Goal: Transaction & Acquisition: Purchase product/service

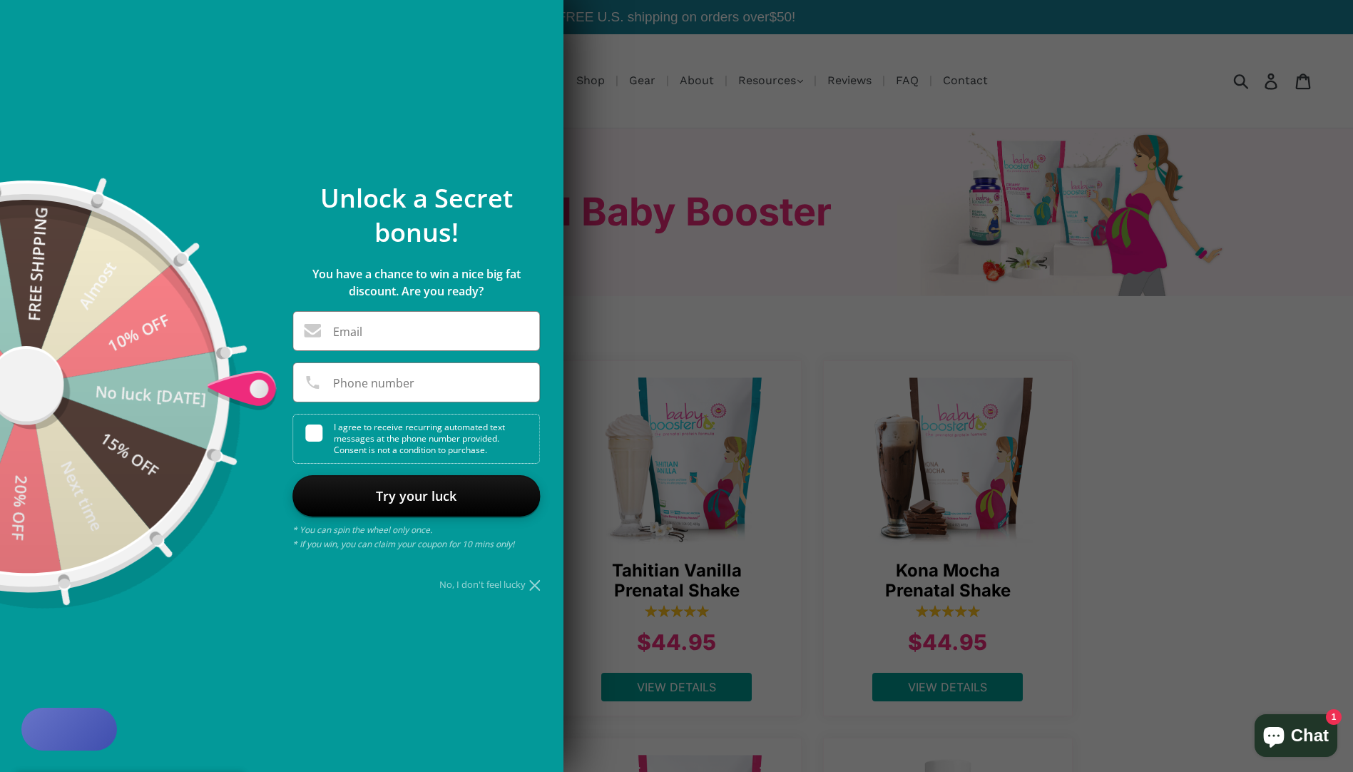
click at [504, 582] on div "No, I don't feel lucky" at bounding box center [415, 584] width 247 height 9
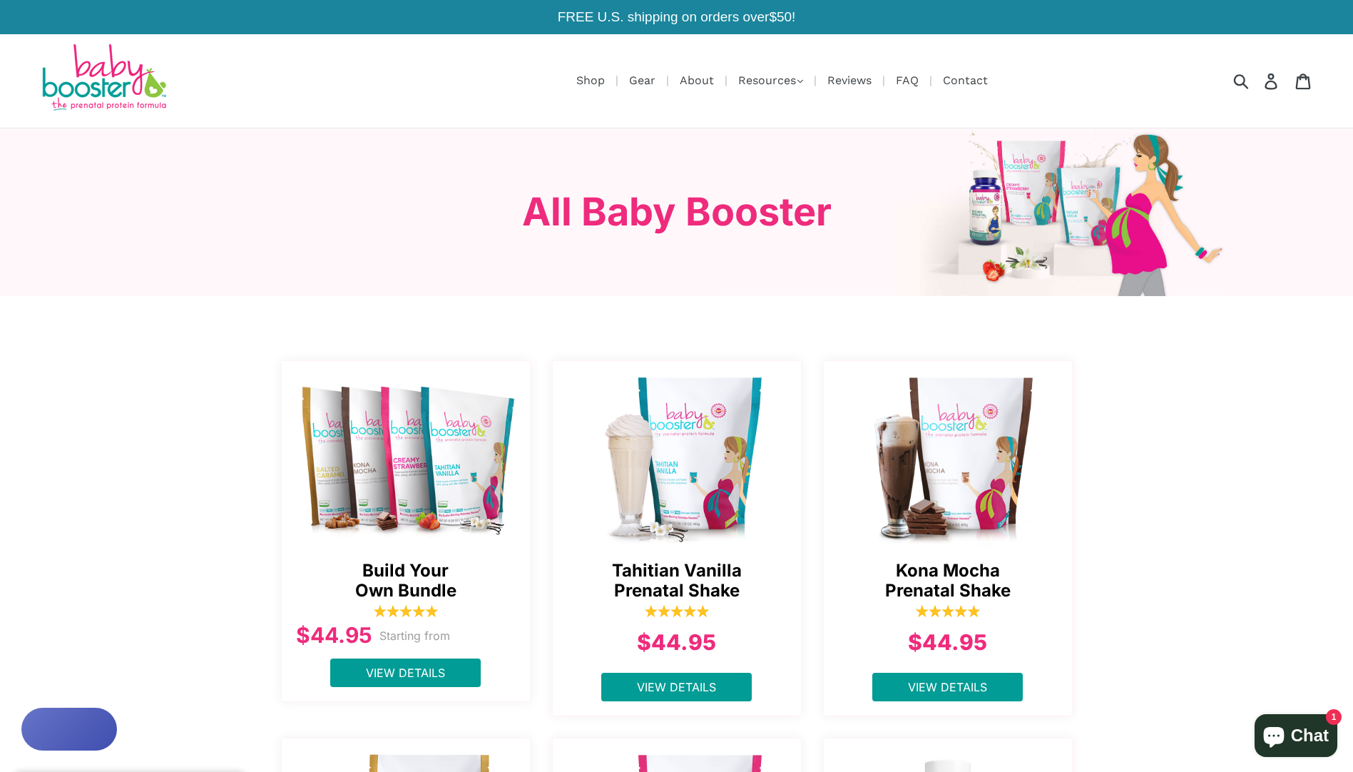
click at [958, 588] on span "Kona Mocha Prenatal Shake" at bounding box center [948, 581] width 220 height 41
click at [955, 500] on img at bounding box center [949, 457] width 250 height 178
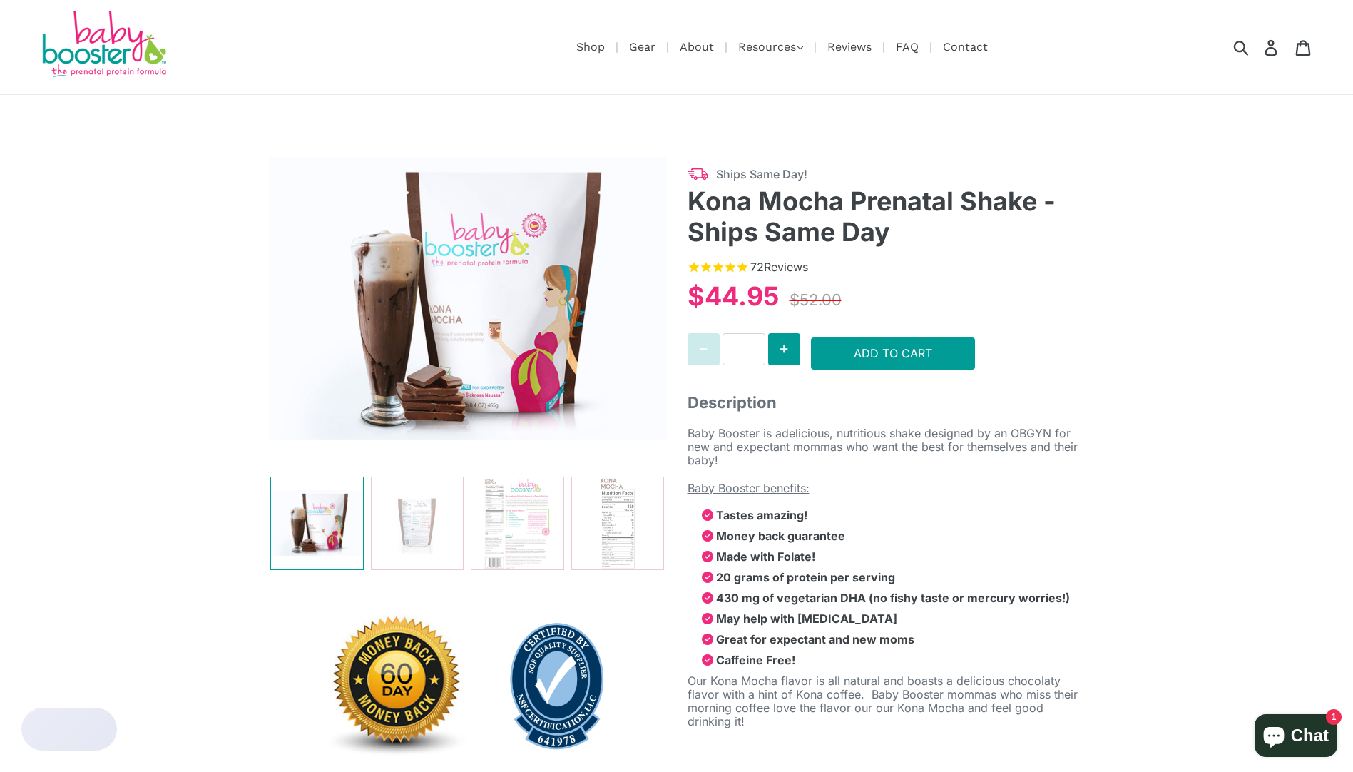
select select "******"
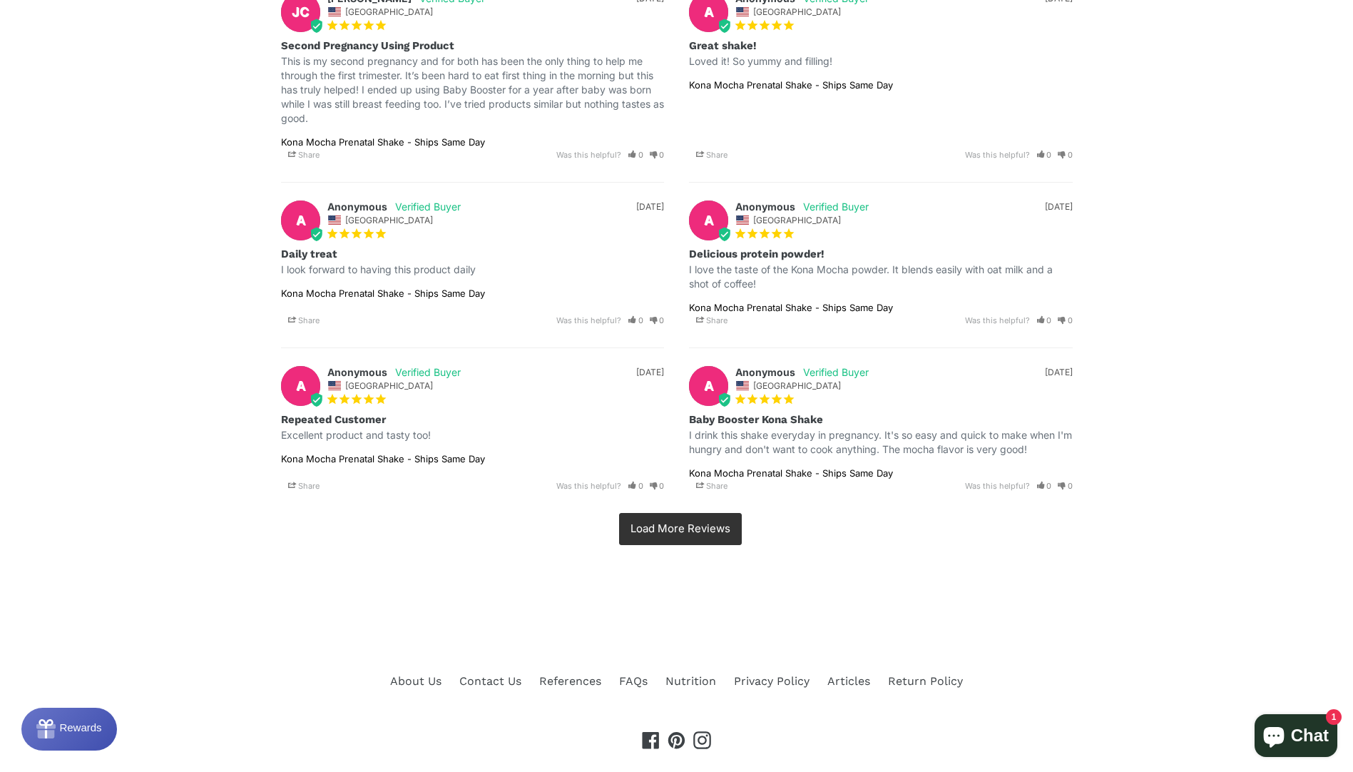
scroll to position [2782, 0]
click at [667, 517] on link ">" at bounding box center [680, 528] width 123 height 32
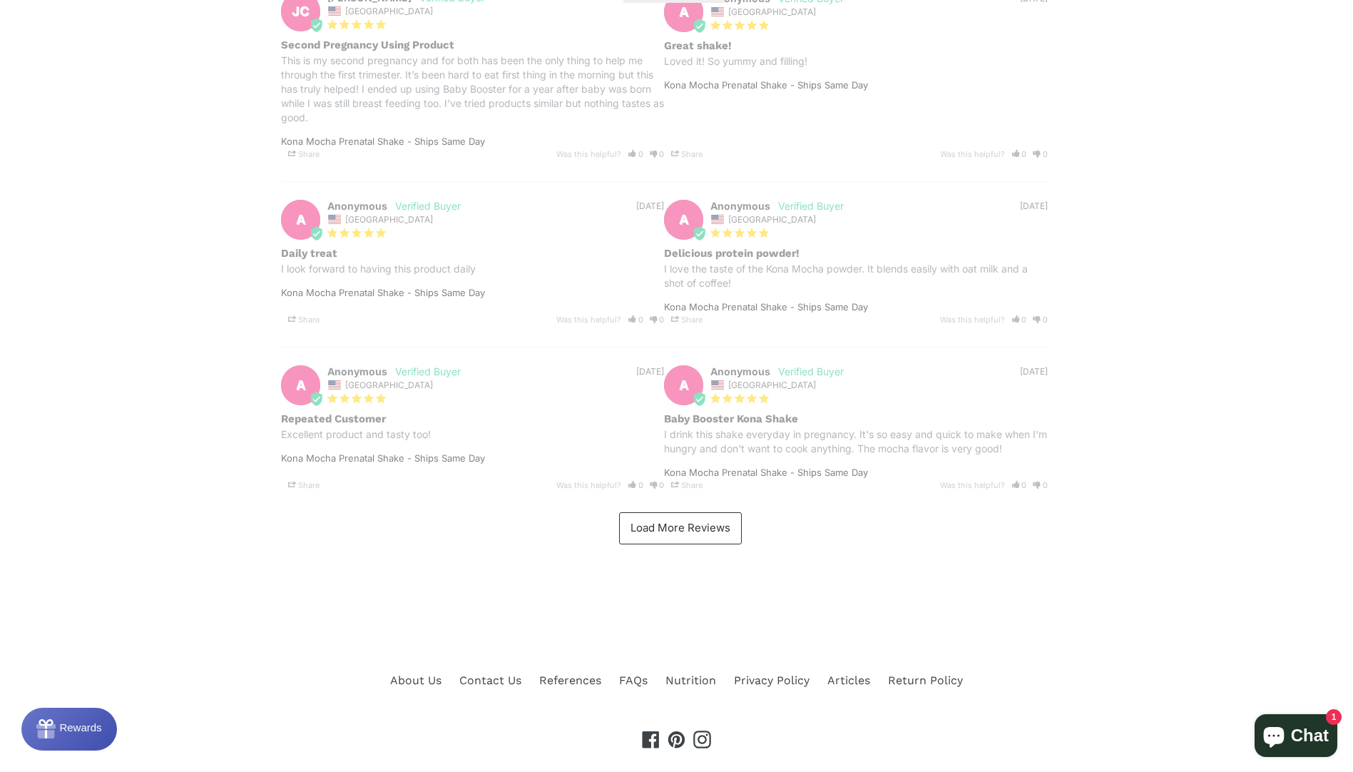
click at [677, 529] on link ">" at bounding box center [680, 528] width 123 height 32
select select "******"
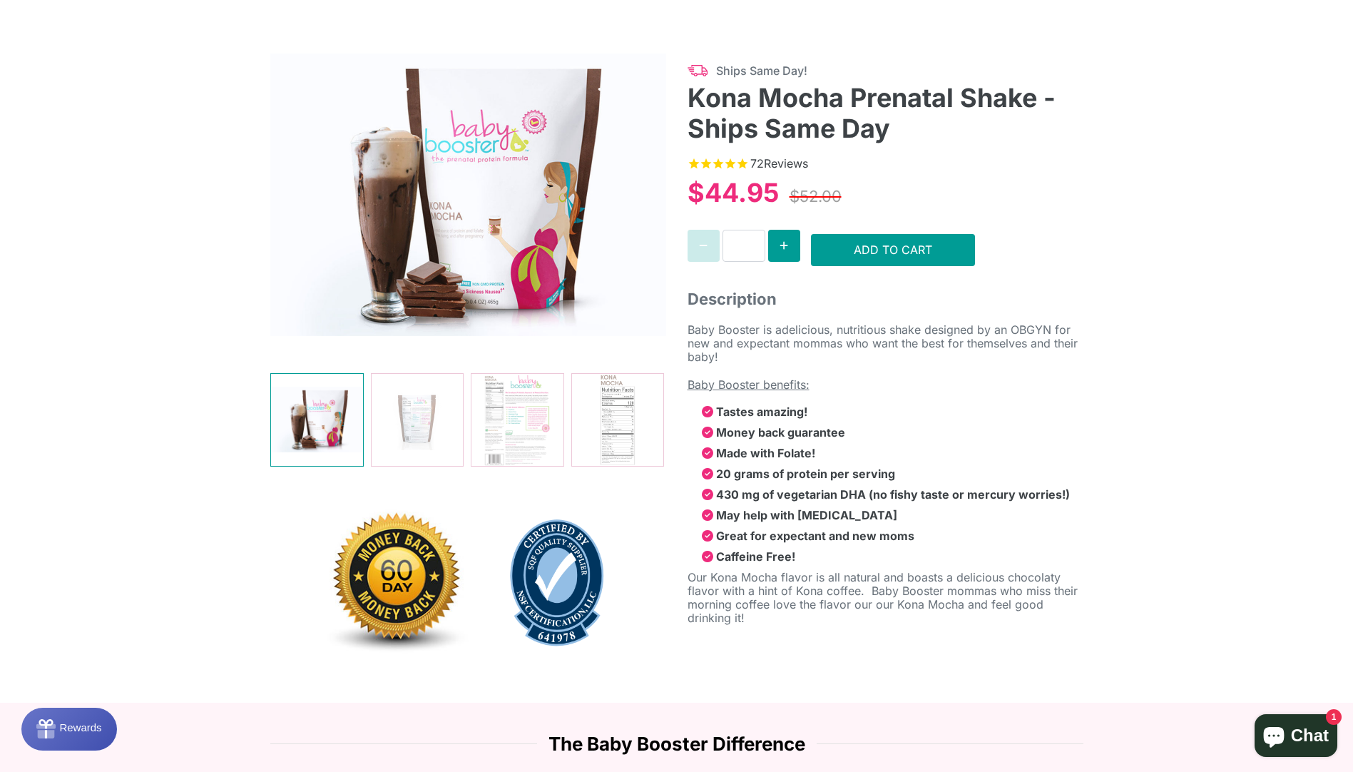
scroll to position [1, 0]
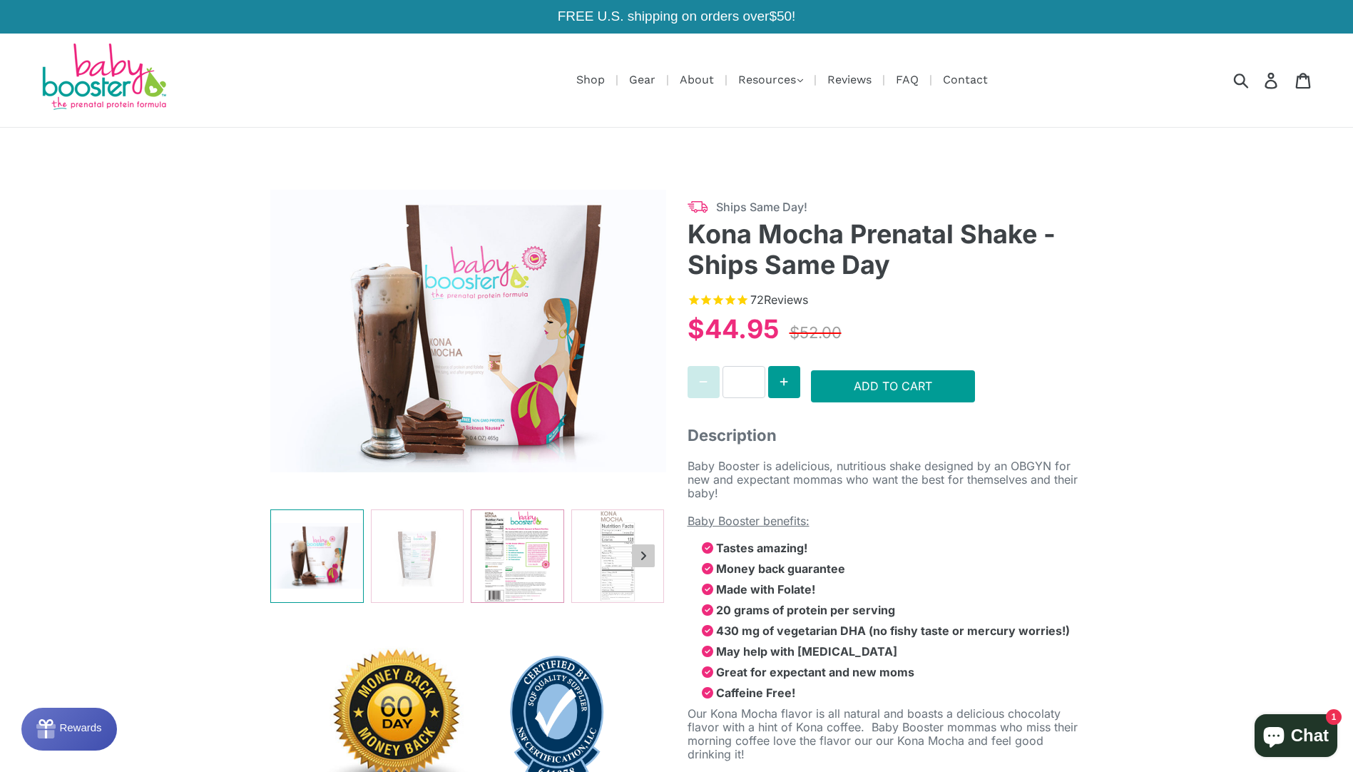
click at [512, 546] on img at bounding box center [517, 556] width 92 height 92
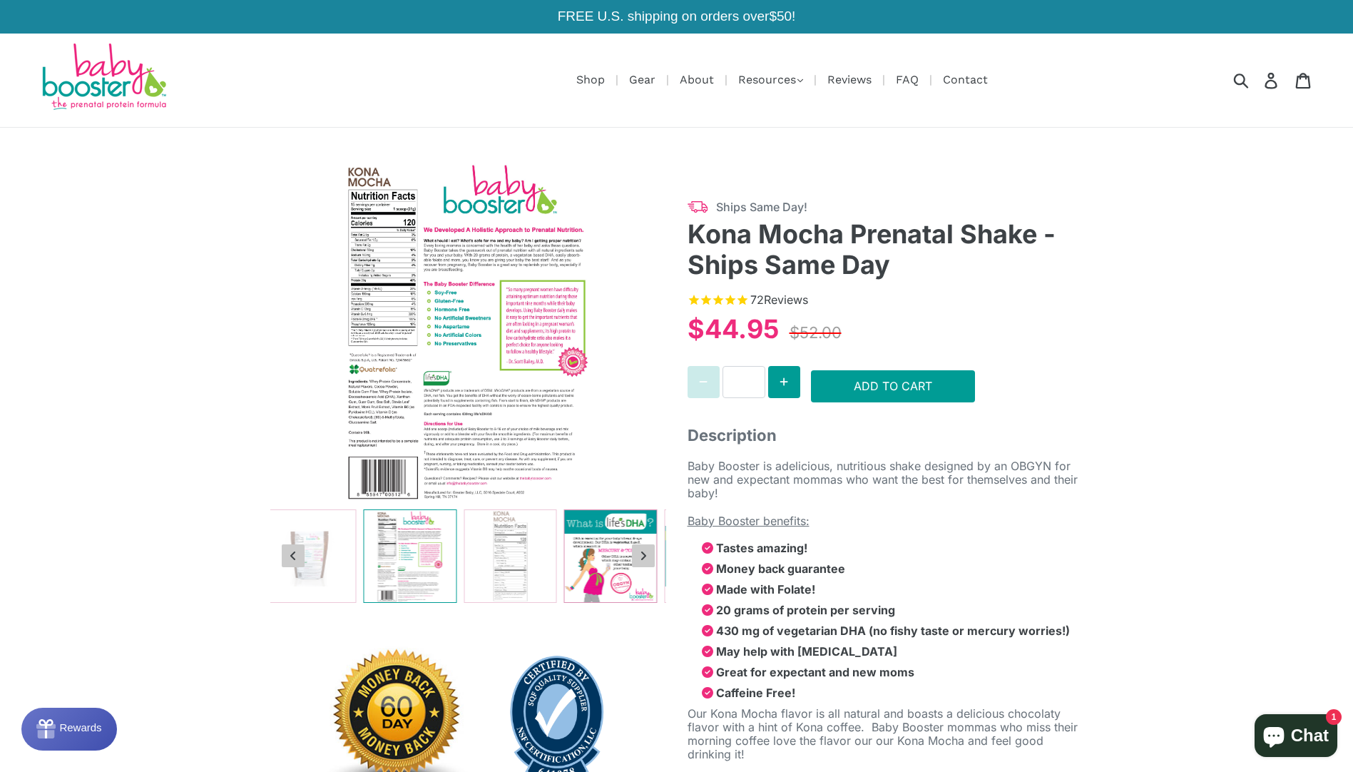
click at [579, 578] on img at bounding box center [610, 556] width 92 height 92
